Goal: Book appointment/travel/reservation

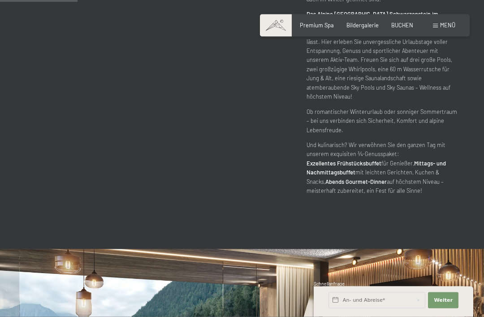
scroll to position [537, 0]
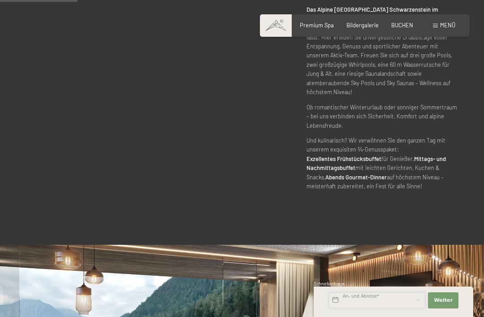
click at [371, 309] on input "text" at bounding box center [377, 300] width 97 height 16
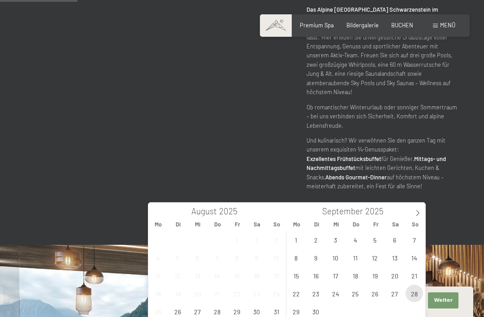
click at [413, 292] on span "28" at bounding box center [414, 293] width 17 height 17
click at [417, 216] on icon at bounding box center [418, 213] width 6 height 6
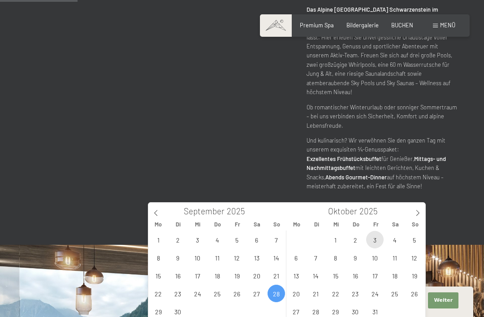
click at [373, 240] on span "3" at bounding box center [374, 239] width 17 height 17
type input "So. 28.09.2025 - Fr. 03.10.2025"
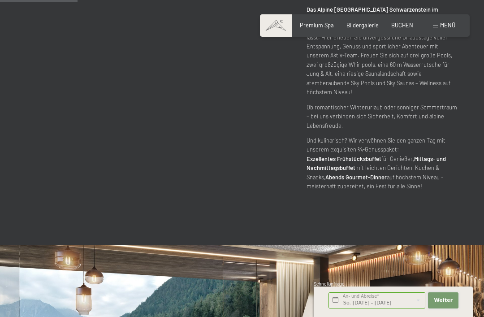
click at [445, 304] on span "Weiter" at bounding box center [443, 300] width 19 height 7
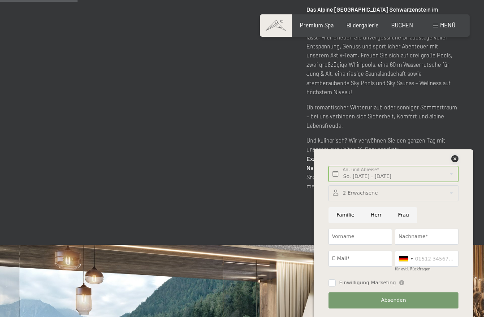
click at [457, 162] on icon at bounding box center [455, 158] width 7 height 7
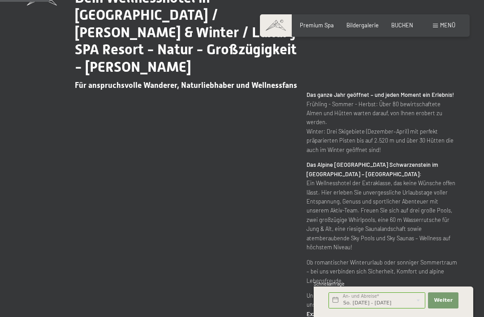
scroll to position [344, 0]
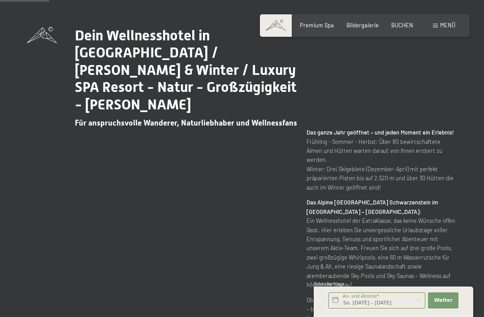
click at [368, 26] on span "Bildergalerie" at bounding box center [363, 25] width 32 height 7
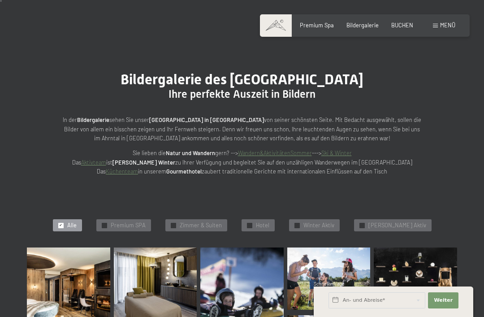
scroll to position [28, 0]
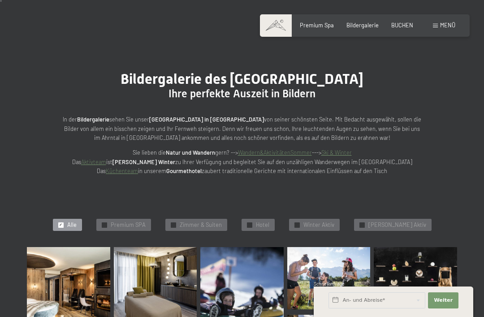
click at [405, 223] on span "[PERSON_NAME] Aktiv" at bounding box center [398, 225] width 58 height 8
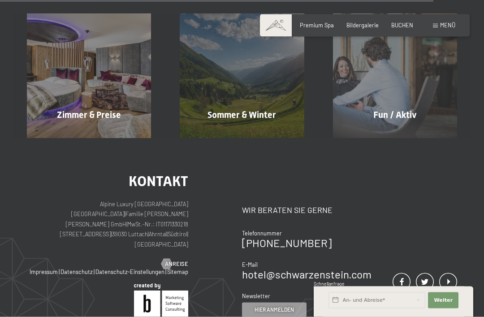
scroll to position [1212, 0]
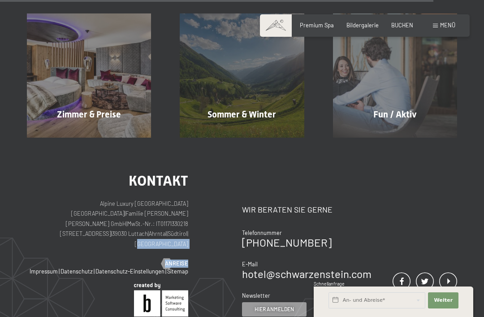
click at [117, 233] on p "Alpine Luxury SPA Resort SCHWARZENSTEIN | Familie Zimmerhofer Otmar Zimmerhofer…" at bounding box center [107, 224] width 161 height 50
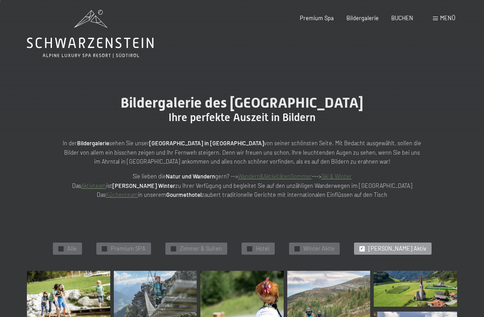
scroll to position [0, 0]
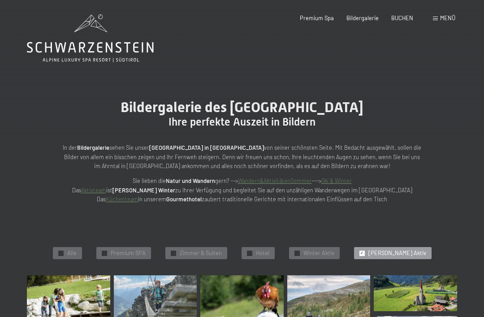
click at [326, 18] on span "Premium Spa" at bounding box center [317, 17] width 34 height 7
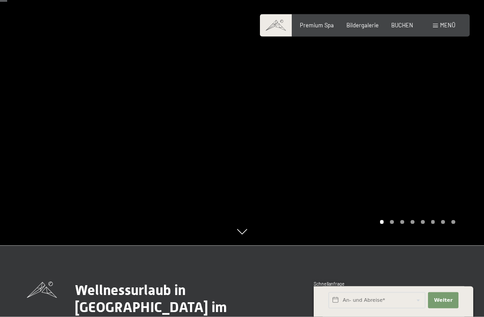
scroll to position [72, 0]
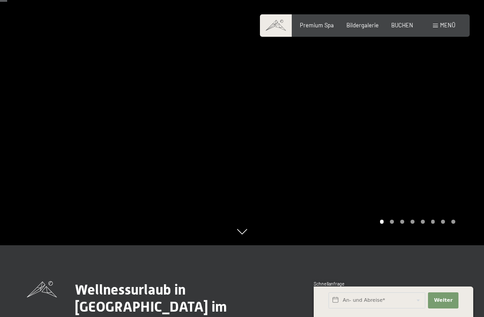
click at [249, 245] on div at bounding box center [363, 86] width 242 height 317
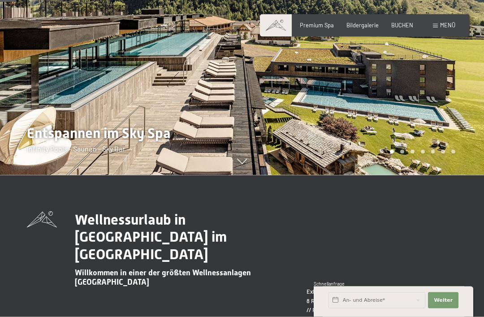
scroll to position [139, 0]
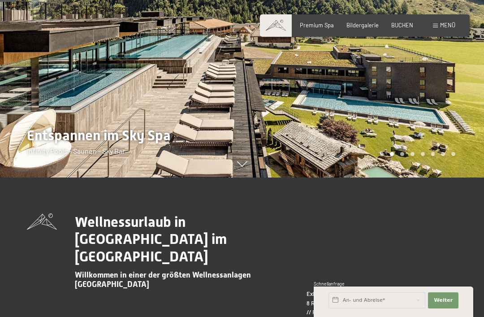
click at [374, 27] on span "Bildergalerie" at bounding box center [363, 25] width 32 height 7
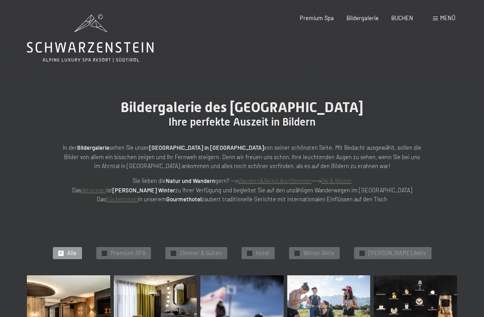
click at [144, 256] on div "✓ Premium SPA" at bounding box center [123, 253] width 55 height 13
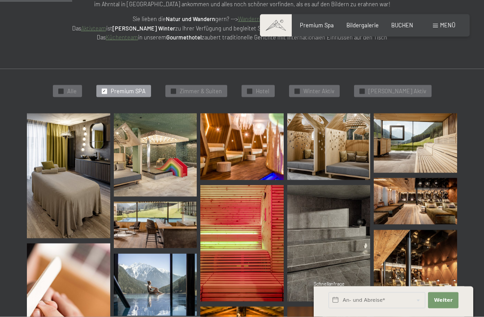
scroll to position [153, 0]
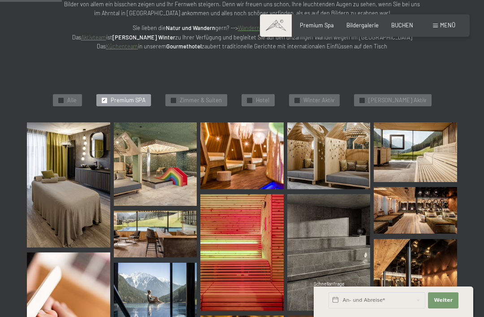
click at [227, 102] on div "✓ Zimmer & Suiten" at bounding box center [197, 100] width 62 height 13
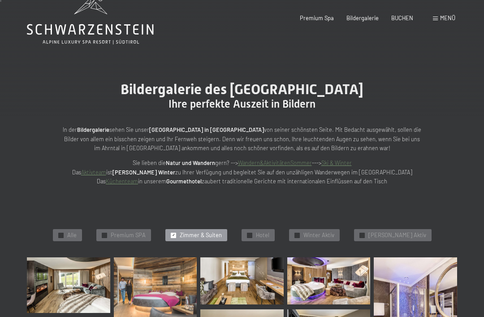
scroll to position [0, 0]
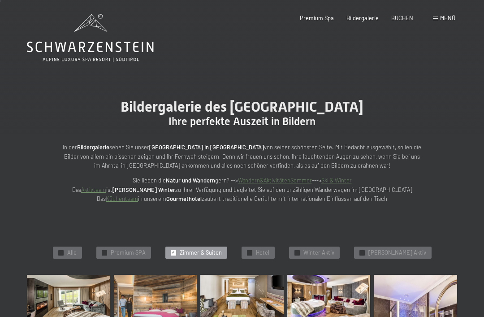
click at [270, 249] on span "Hotel" at bounding box center [262, 253] width 13 height 8
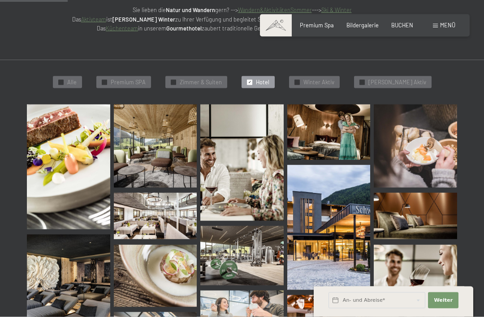
scroll to position [105, 0]
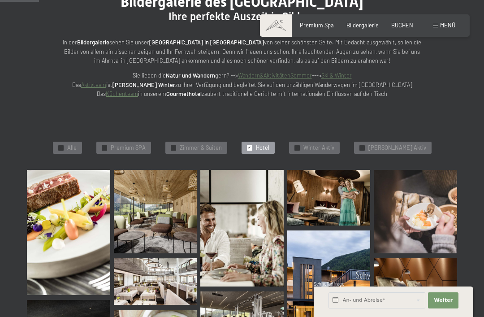
click at [386, 144] on span "Sommer Aktiv" at bounding box center [398, 148] width 58 height 8
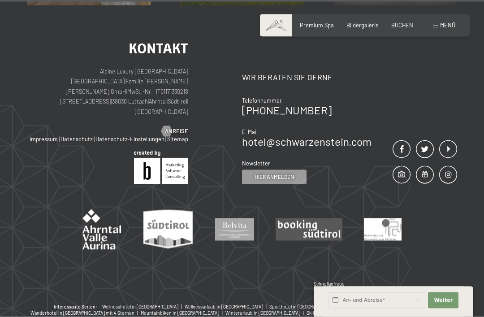
scroll to position [1353, 0]
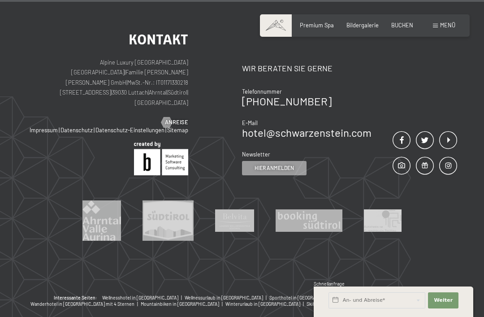
click at [434, 251] on div "Kontakt Alpine Luxury SPA Resort SCHWARZENSTEIN | Familie Zimmerhofer Otmar Zim…" at bounding box center [242, 145] width 484 height 298
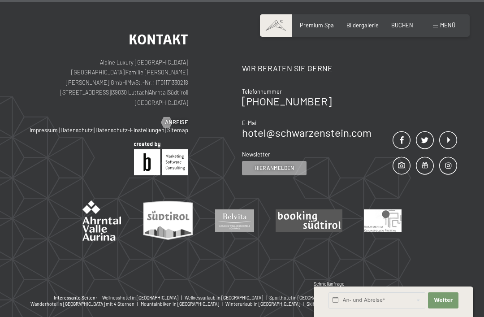
click at [437, 248] on div "Kontakt Alpine Luxury SPA Resort SCHWARZENSTEIN | Familie Zimmerhofer Otmar Zim…" at bounding box center [242, 145] width 484 height 298
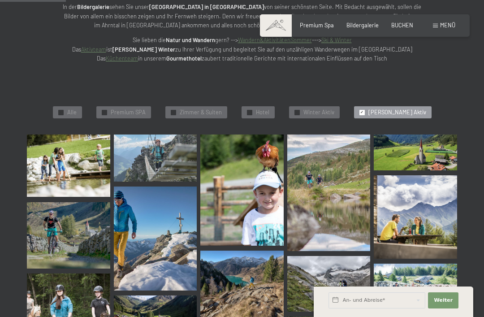
scroll to position [0, 0]
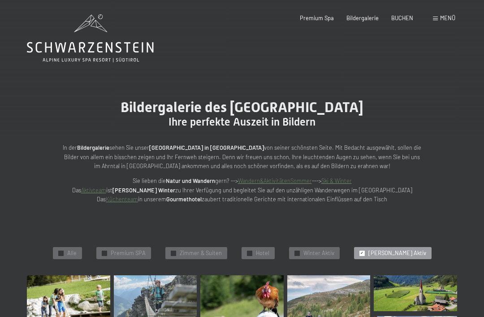
click at [146, 249] on span "Premium SPA" at bounding box center [128, 253] width 35 height 8
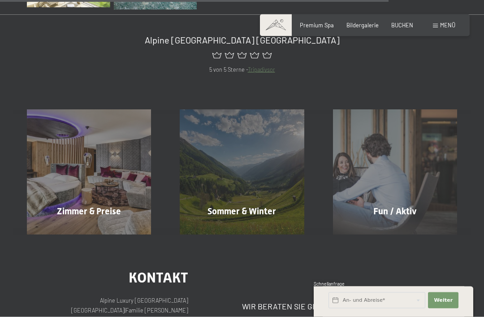
scroll to position [968, 0]
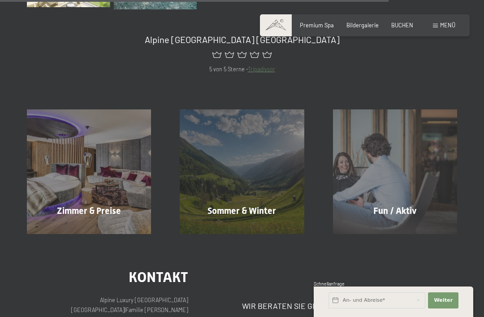
click at [120, 205] on span "Zimmer & Preise" at bounding box center [89, 210] width 64 height 11
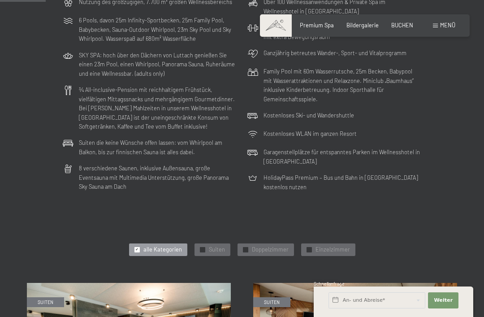
scroll to position [192, 0]
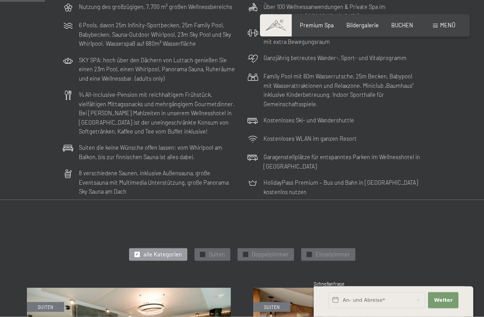
click at [278, 251] on span "Doppelzimmer" at bounding box center [270, 255] width 37 height 8
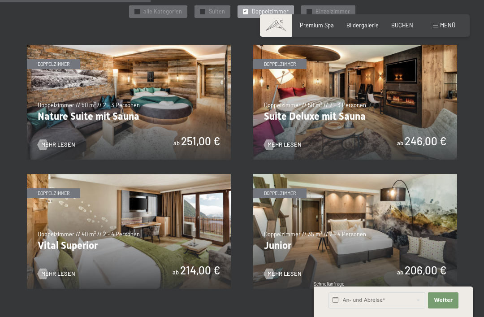
scroll to position [435, 0]
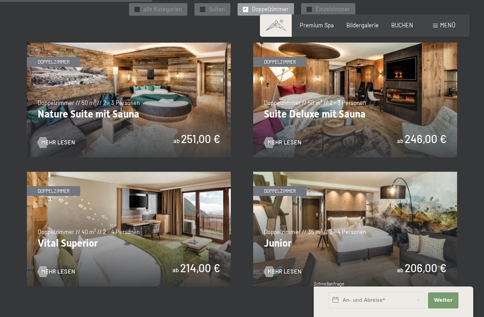
click at [300, 246] on img at bounding box center [355, 229] width 204 height 115
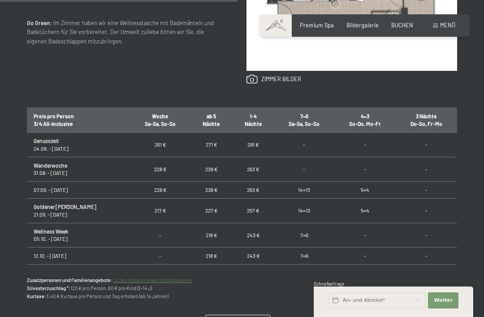
scroll to position [473, 0]
click at [233, 317] on link "Inklusivleistungen" at bounding box center [238, 321] width 64 height 13
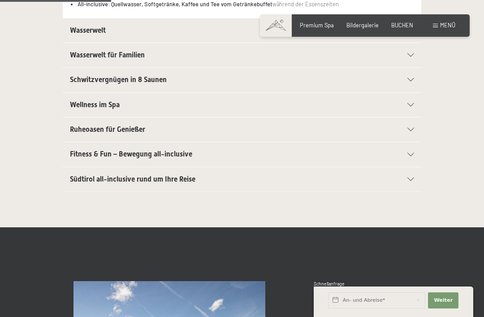
scroll to position [287, 0]
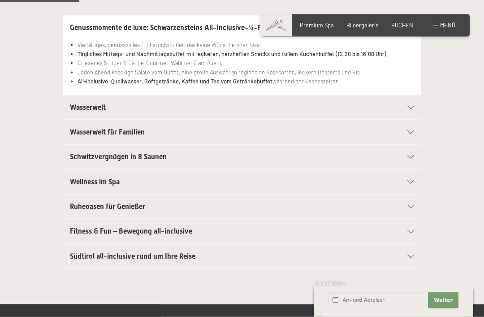
click at [414, 230] on icon at bounding box center [411, 232] width 7 height 4
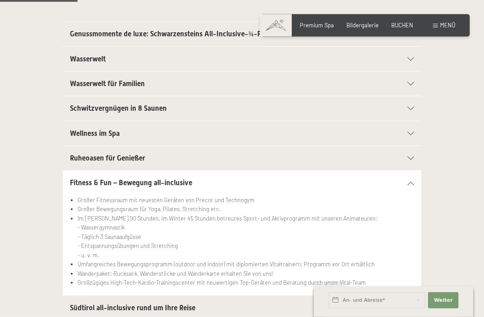
scroll to position [196, 0]
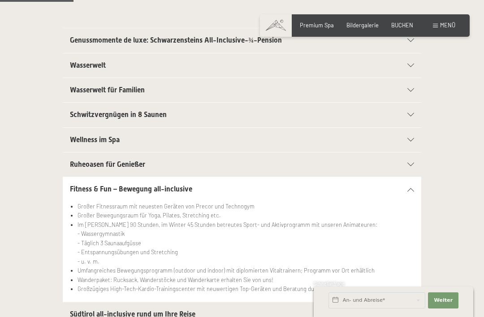
click at [414, 188] on icon at bounding box center [411, 190] width 7 height 4
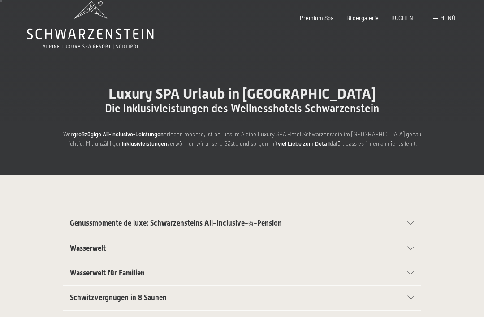
scroll to position [0, 0]
